Goal: Information Seeking & Learning: Check status

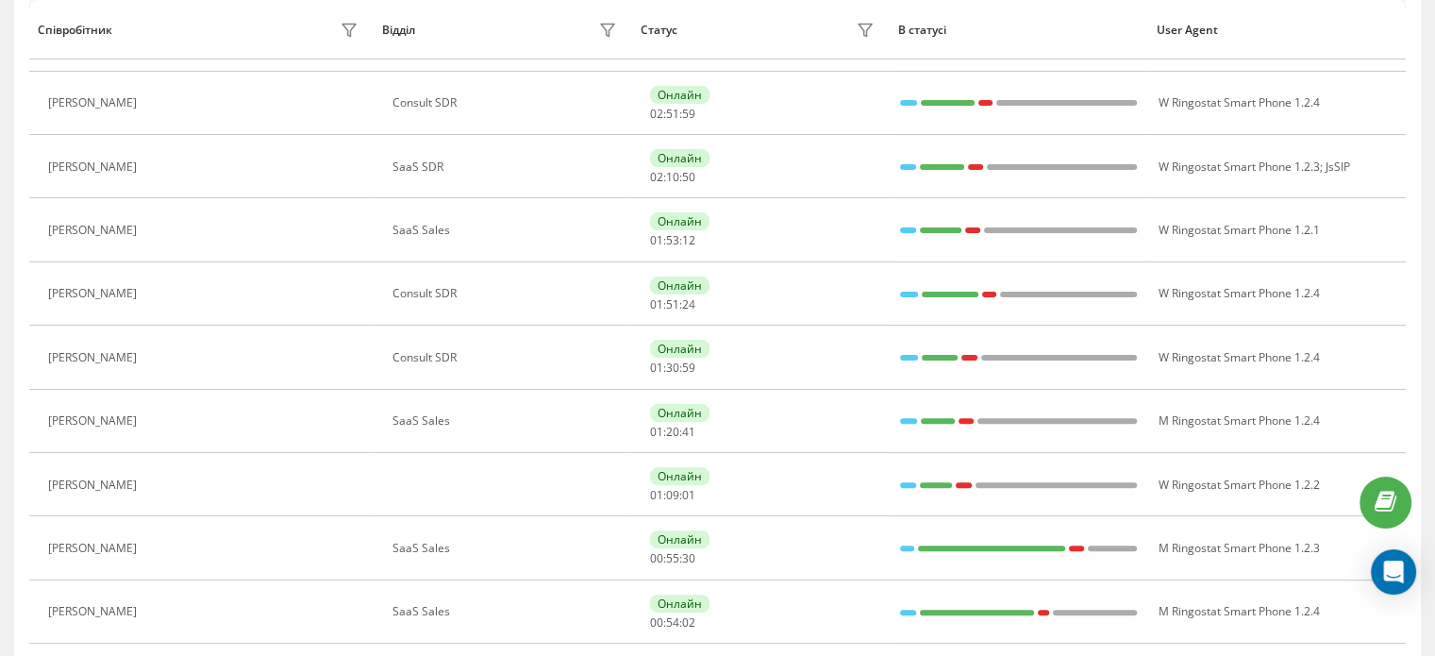
scroll to position [509, 0]
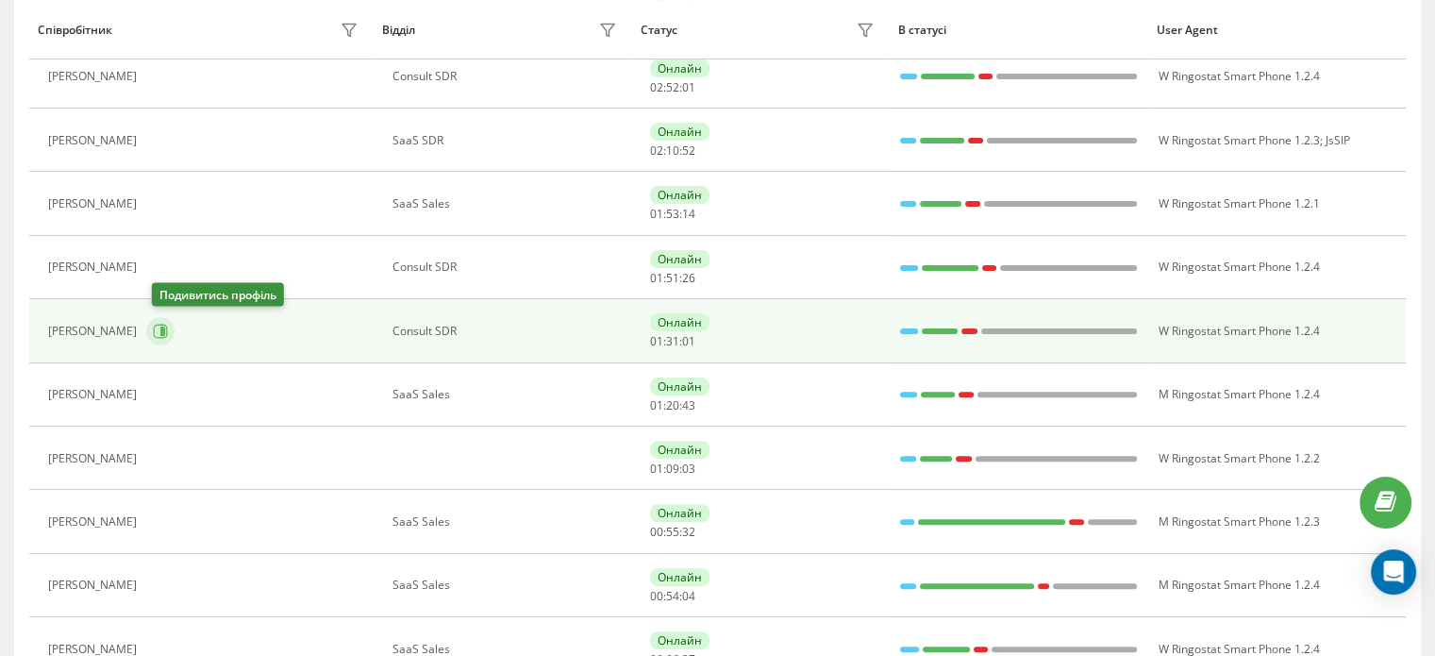
click at [165, 328] on icon at bounding box center [162, 330] width 5 height 9
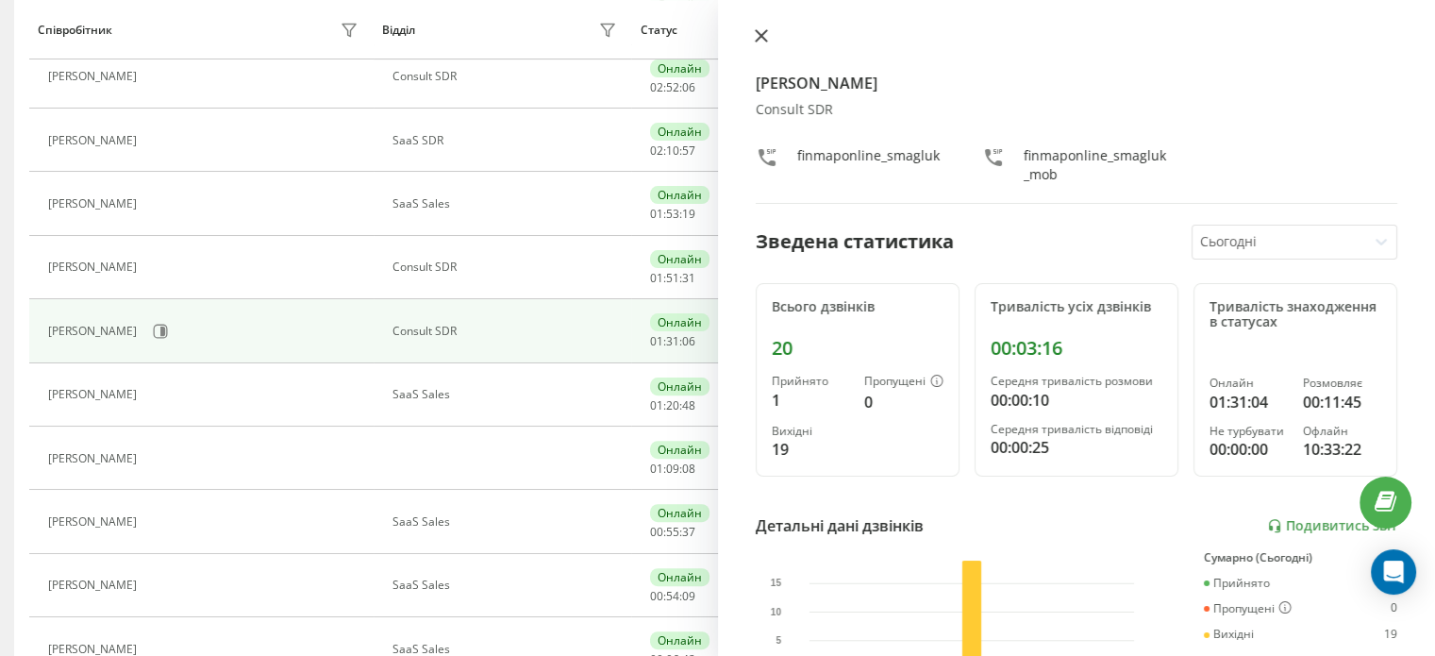
click at [769, 41] on button at bounding box center [761, 37] width 25 height 18
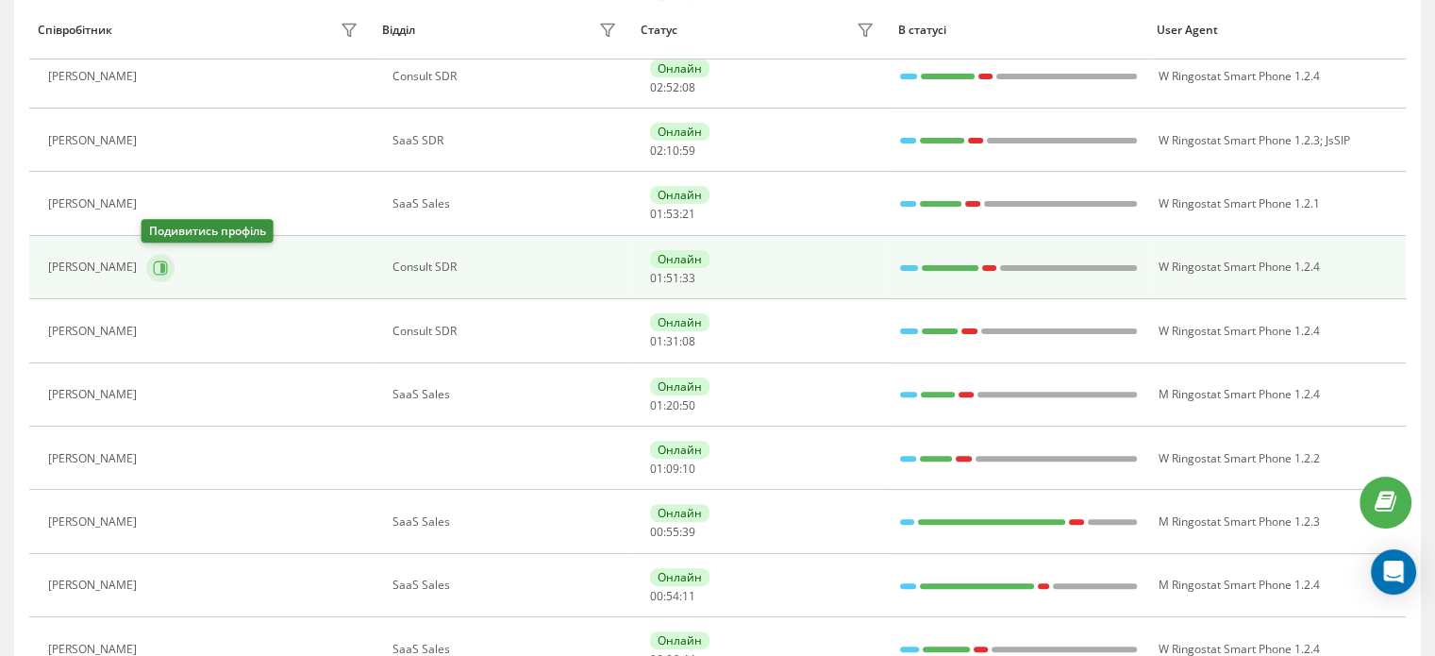
click at [153, 261] on icon at bounding box center [160, 267] width 15 height 15
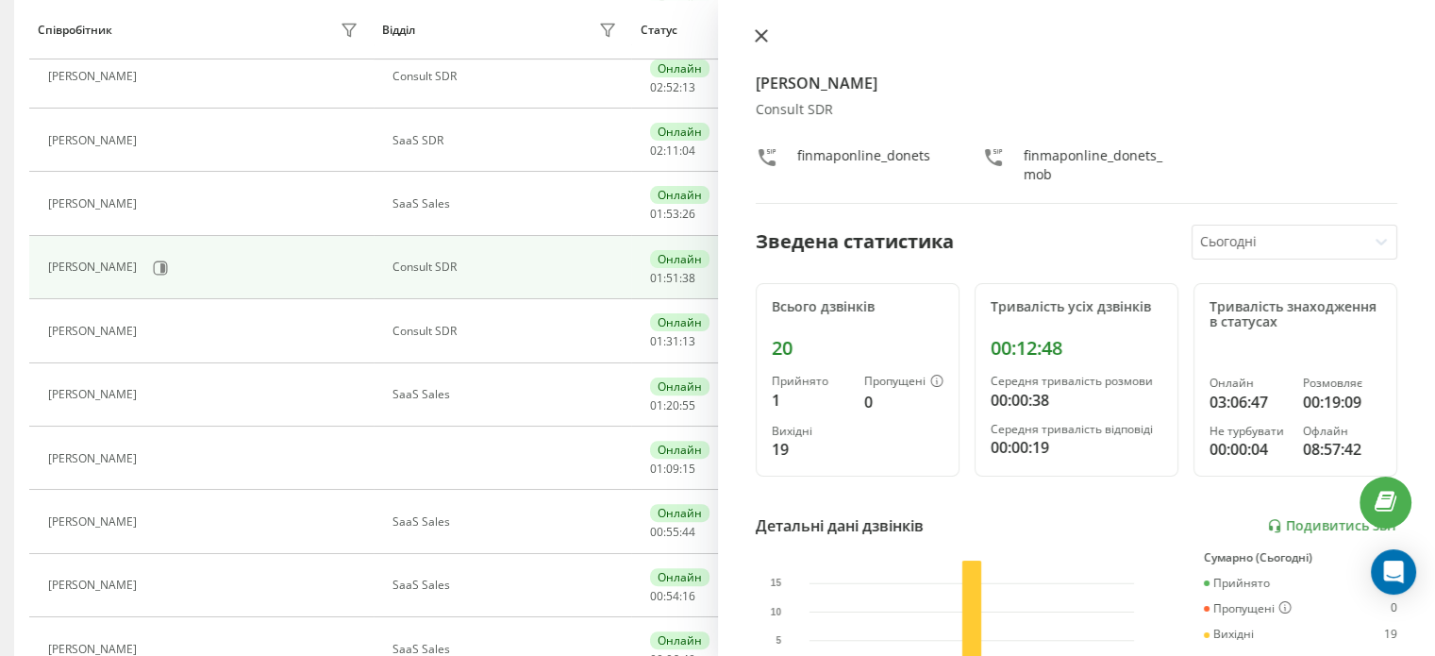
scroll to position [129, 0]
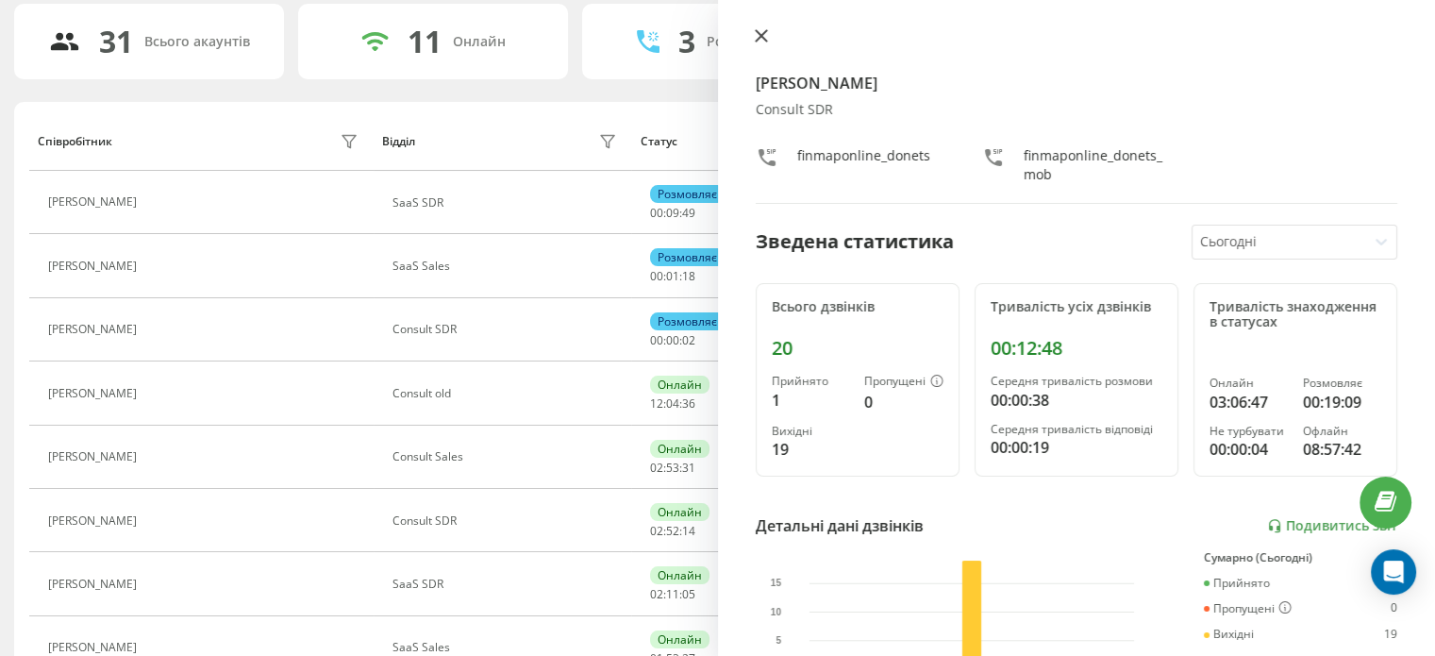
click at [757, 36] on icon at bounding box center [761, 35] width 13 height 13
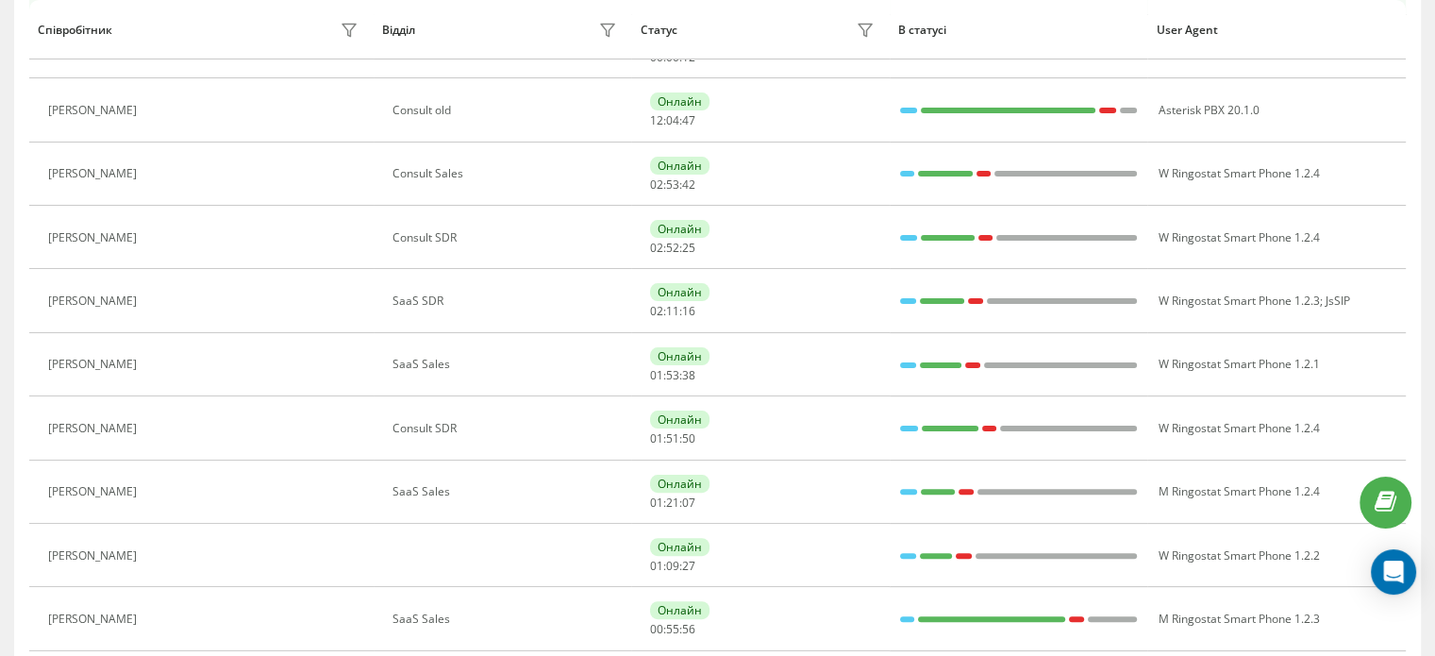
scroll to position [349, 0]
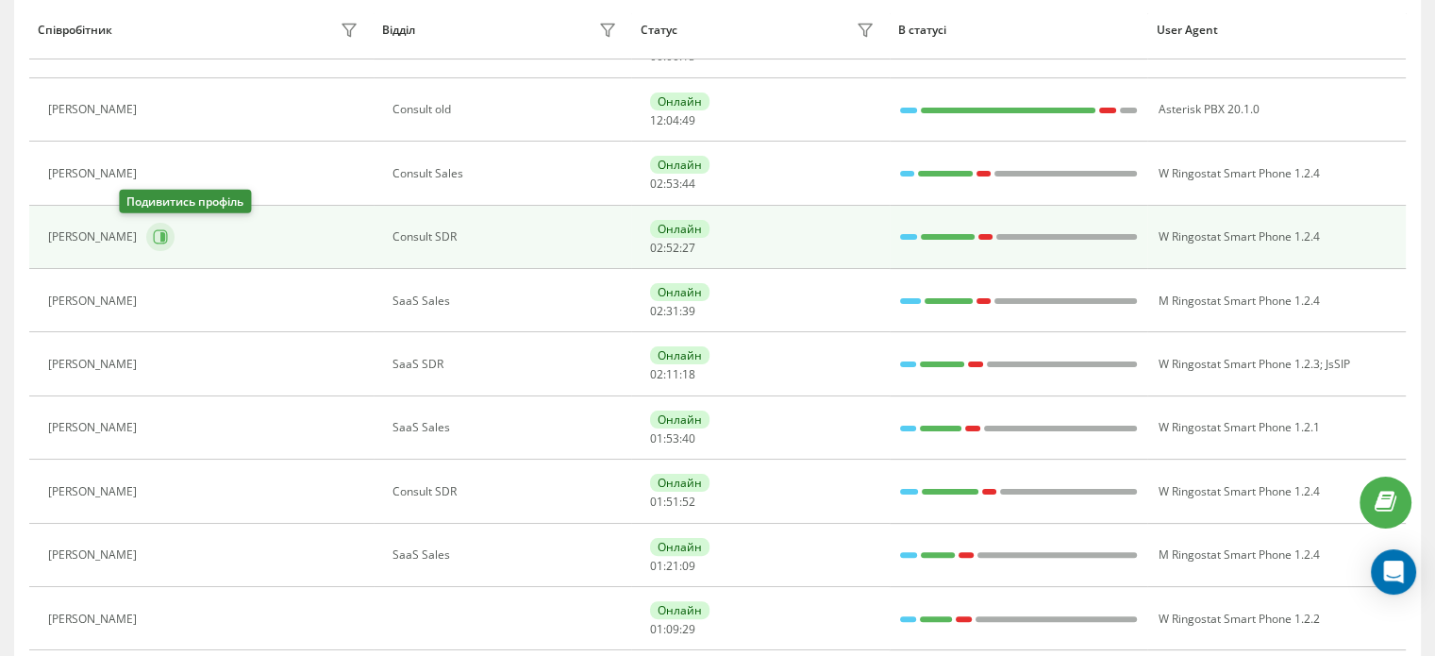
click at [153, 236] on icon at bounding box center [160, 236] width 15 height 15
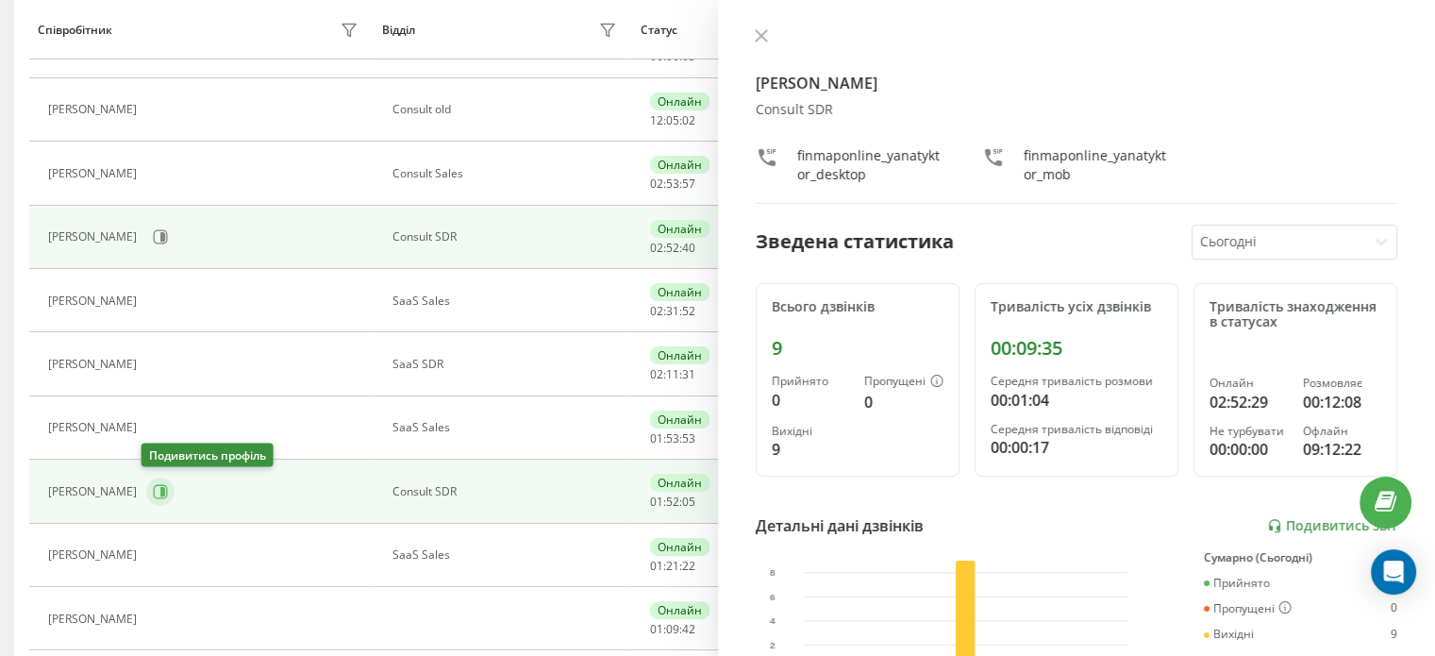
click at [154, 490] on icon at bounding box center [160, 491] width 15 height 15
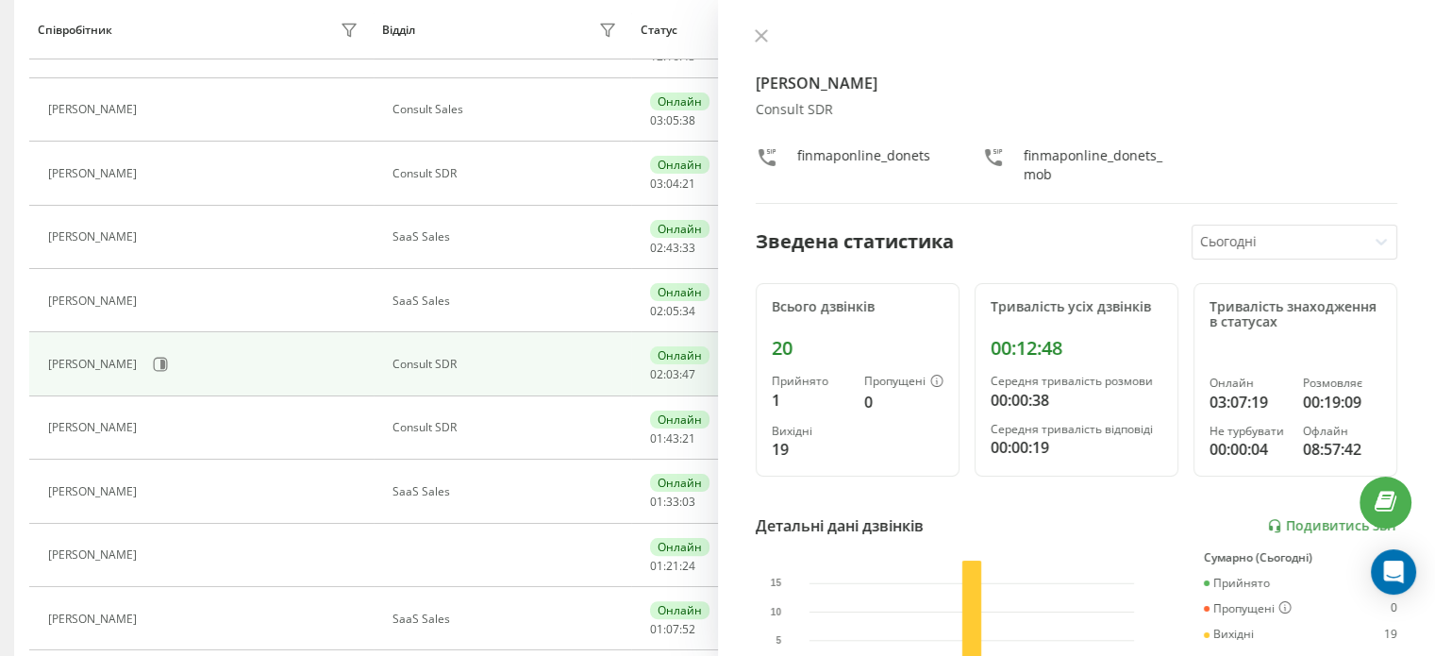
scroll to position [286, 0]
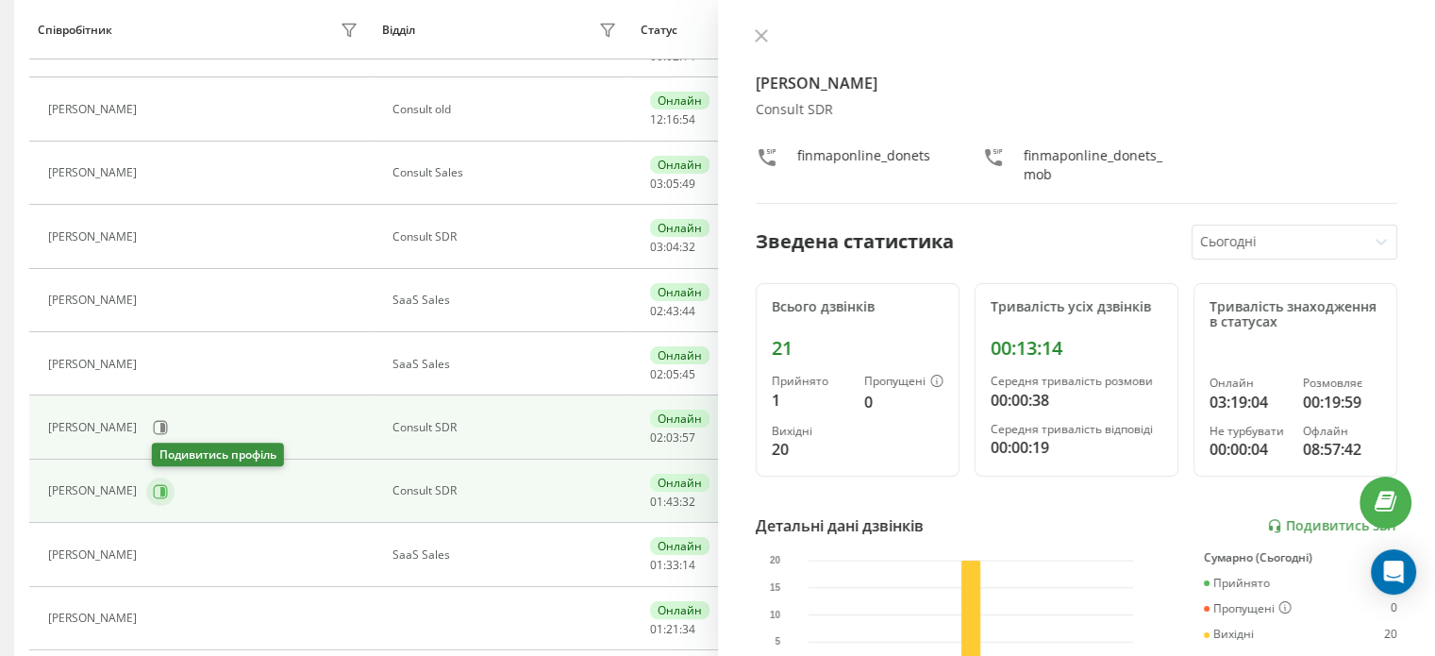
click at [165, 497] on button at bounding box center [160, 491] width 28 height 28
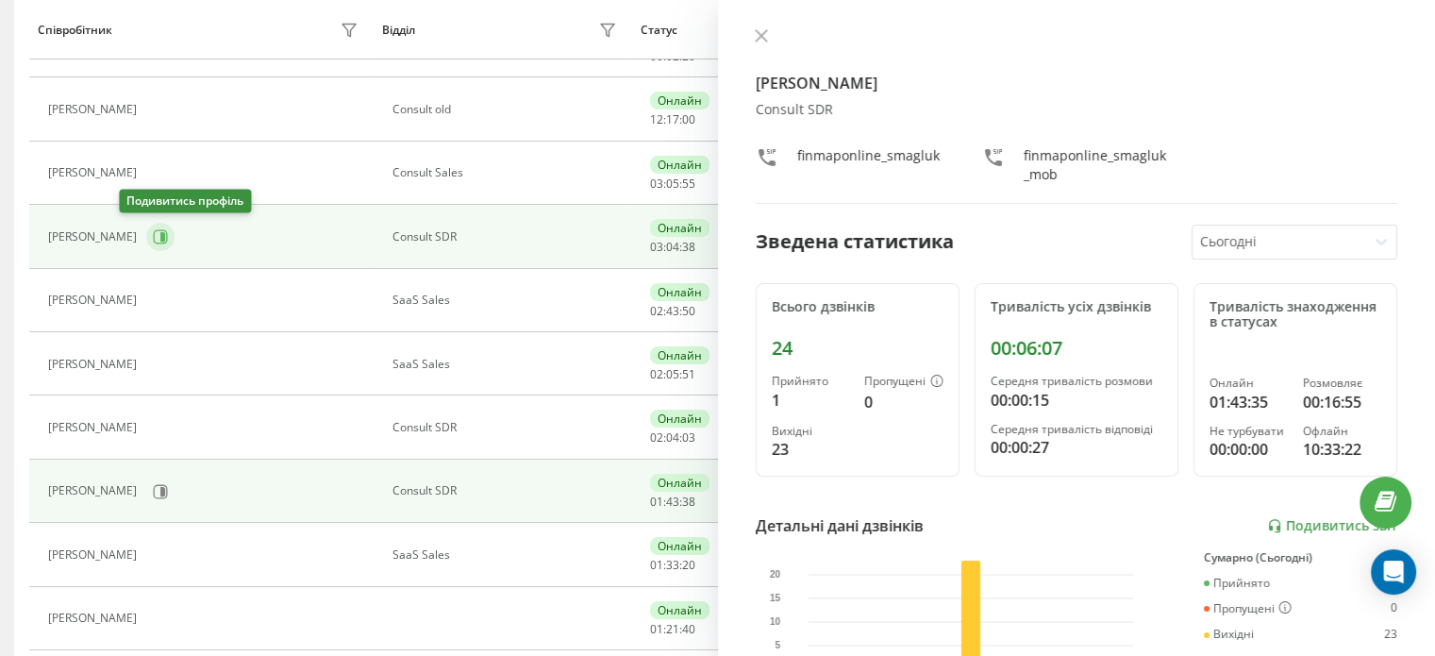
click at [160, 232] on icon at bounding box center [162, 236] width 5 height 9
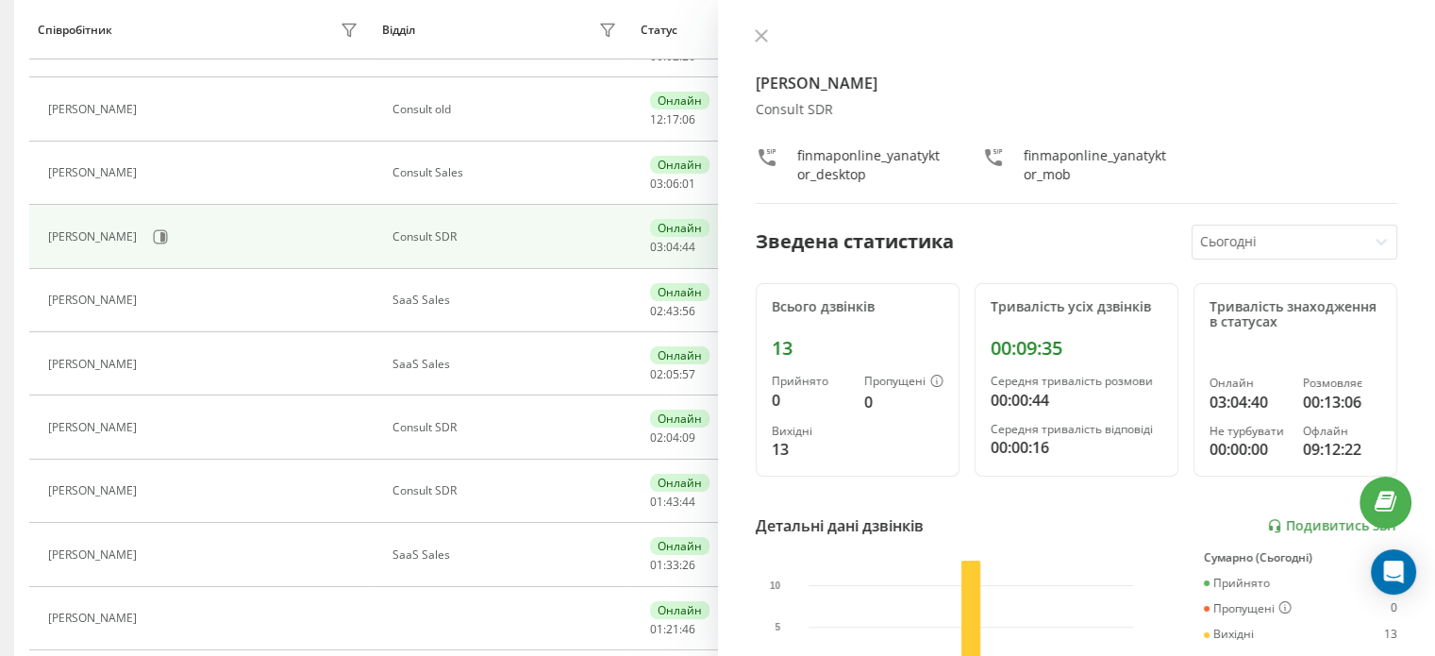
click at [1094, 531] on div "Детальні дані дзвінків Подивитись звіт" at bounding box center [1077, 525] width 642 height 23
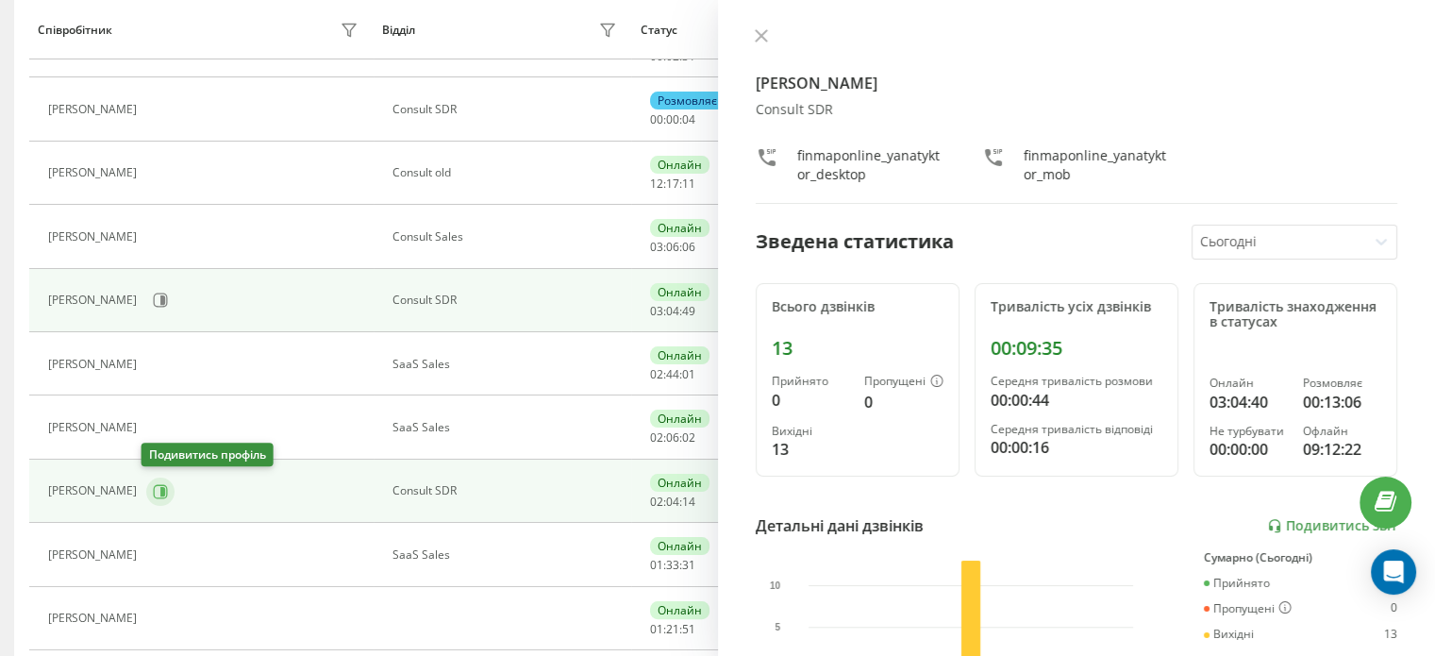
click at [159, 484] on icon at bounding box center [161, 491] width 14 height 14
